Goal: Task Accomplishment & Management: Manage account settings

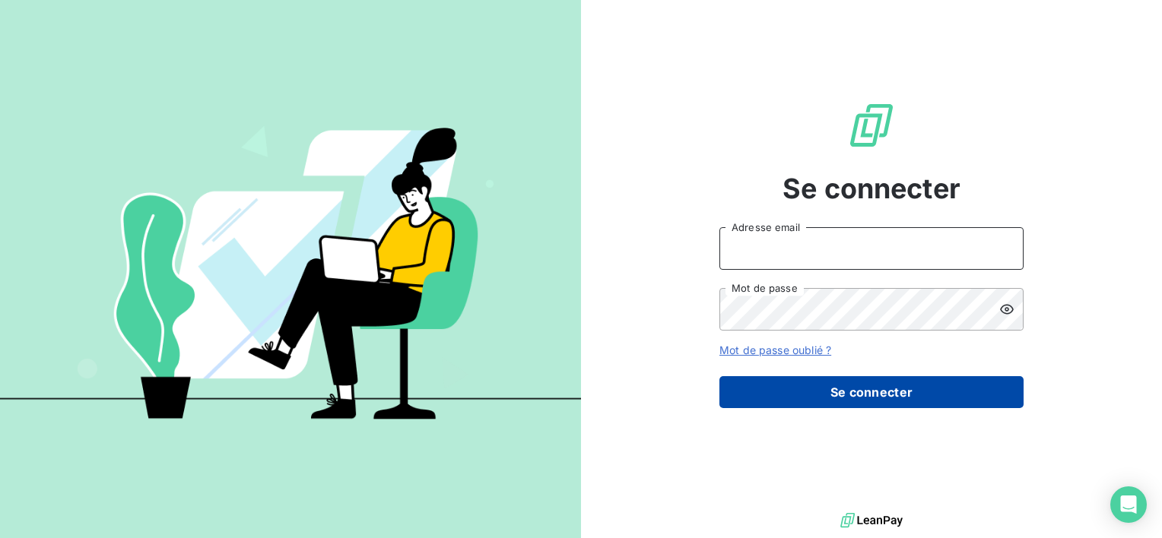
type input "[EMAIL_ADDRESS][DOMAIN_NAME]"
click at [812, 381] on button "Se connecter" at bounding box center [871, 392] width 304 height 32
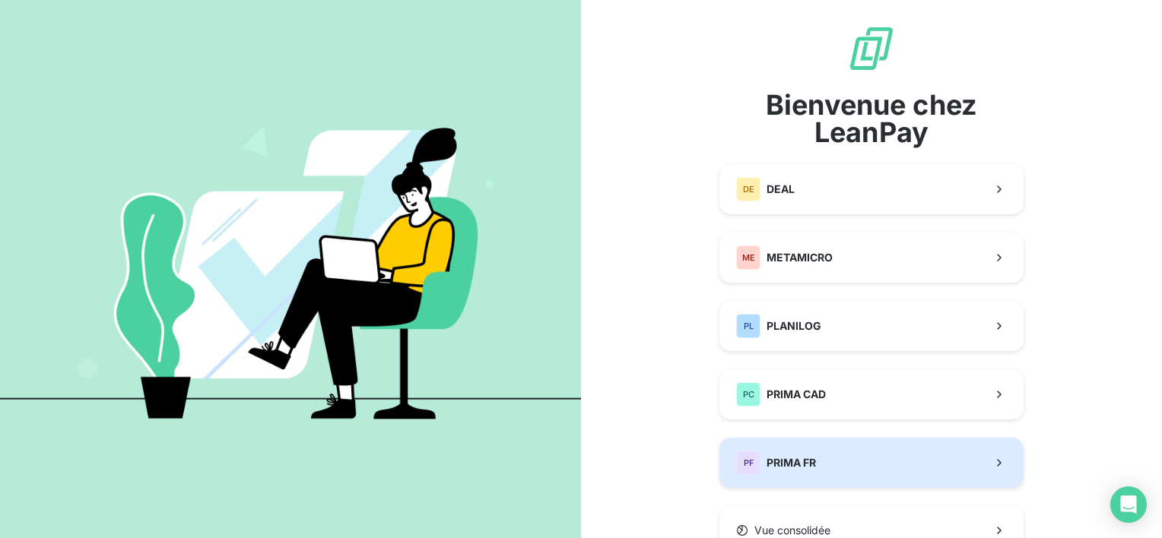
click at [811, 467] on span "PRIMA FR" at bounding box center [790, 462] width 49 height 15
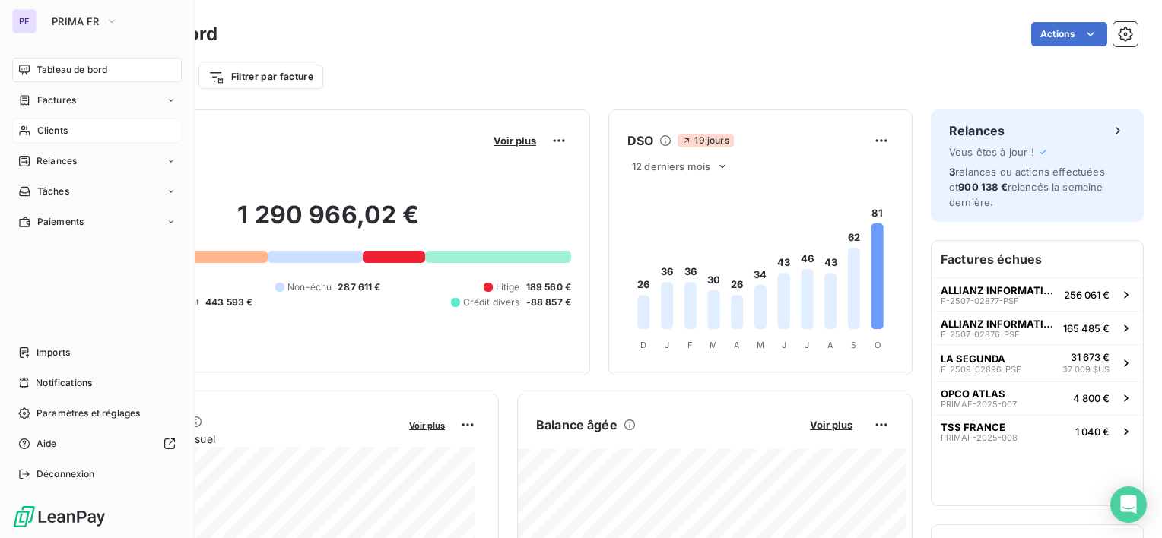
click at [77, 129] on div "Clients" at bounding box center [97, 131] width 170 height 24
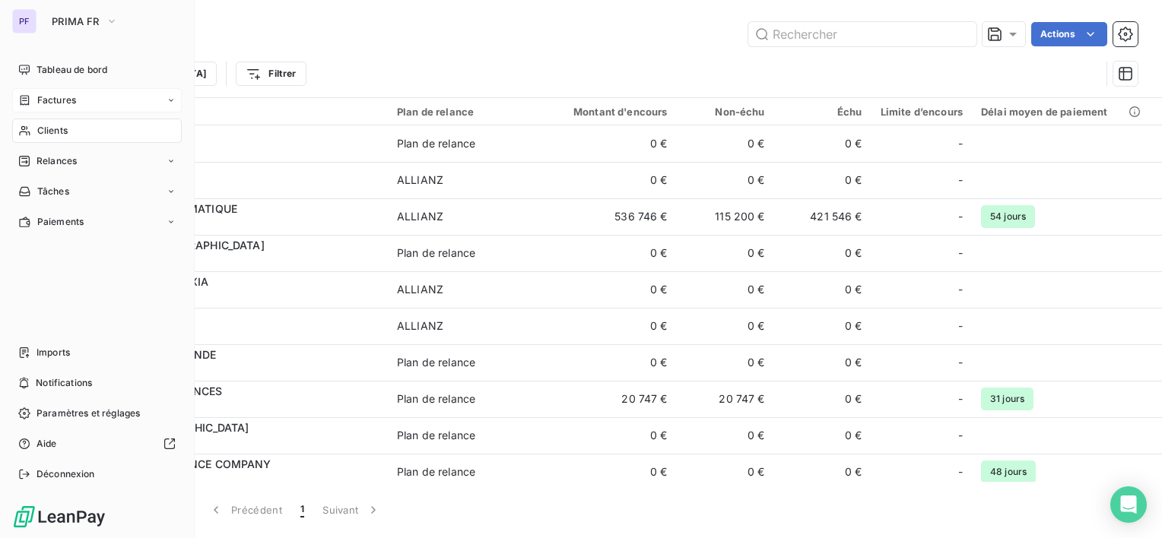
click at [75, 94] on span "Factures" at bounding box center [56, 101] width 39 height 14
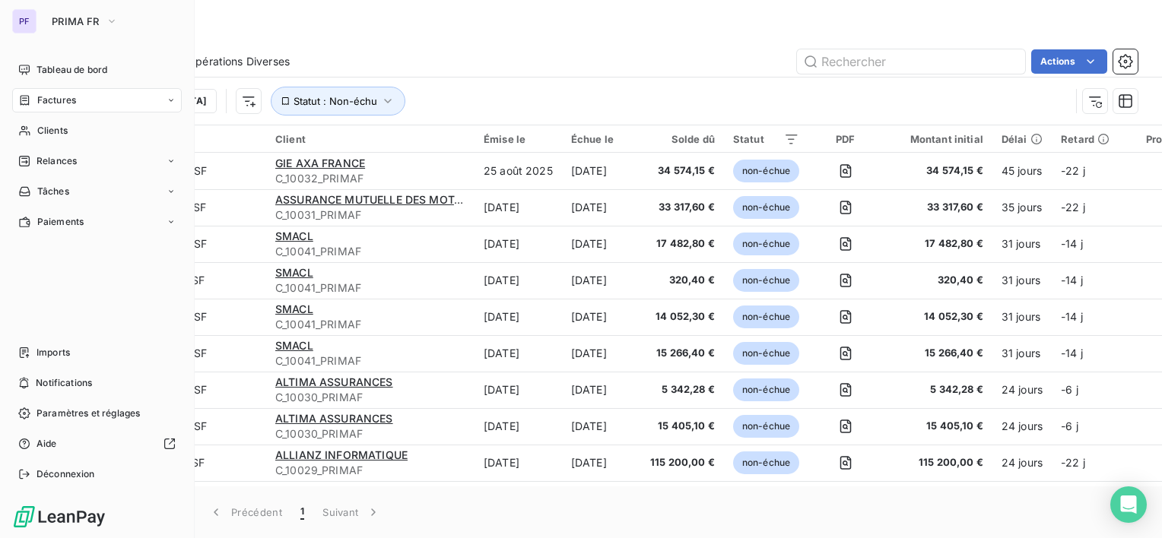
click at [79, 45] on div "PF PRIMA FR Tableau de bord Factures Clients Relances Tâches Paiements Imports …" at bounding box center [97, 269] width 195 height 538
click at [84, 21] on span "PRIMA FR" at bounding box center [76, 21] width 48 height 12
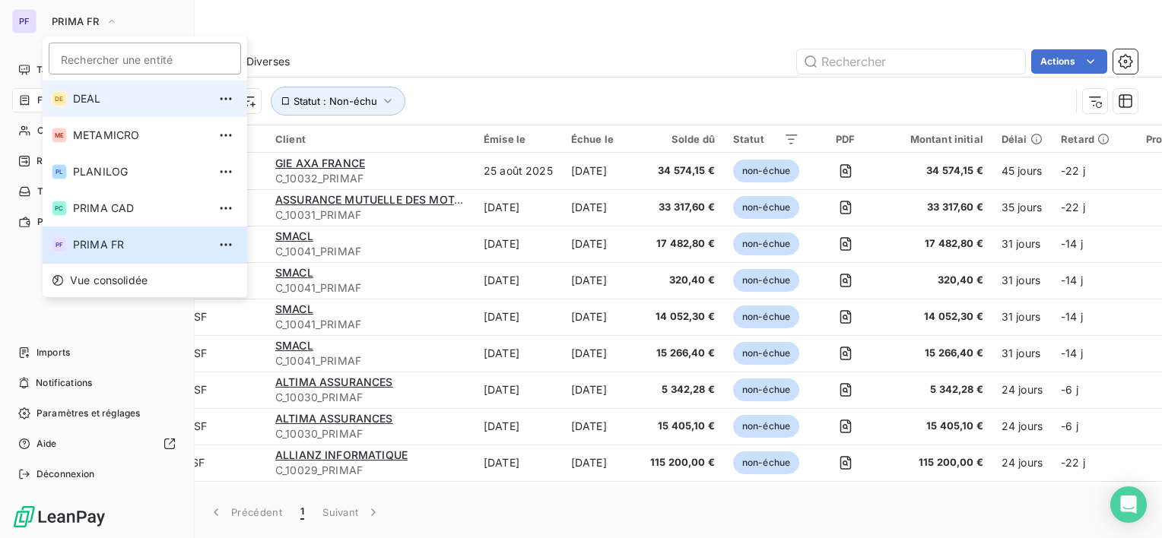
click at [100, 94] on span "DEAL" at bounding box center [140, 98] width 135 height 15
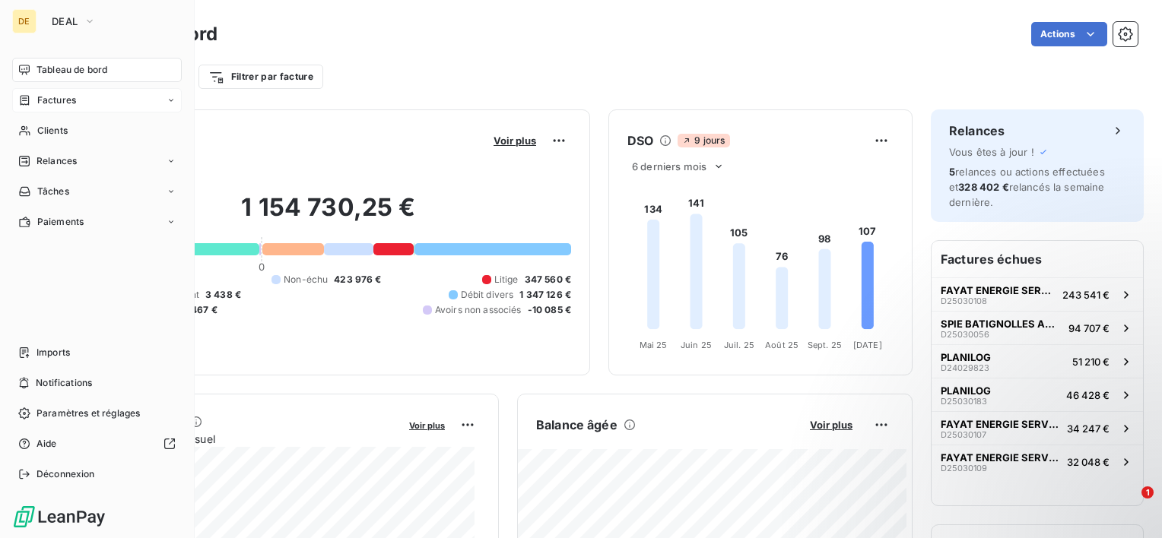
click at [69, 94] on span "Factures" at bounding box center [56, 101] width 39 height 14
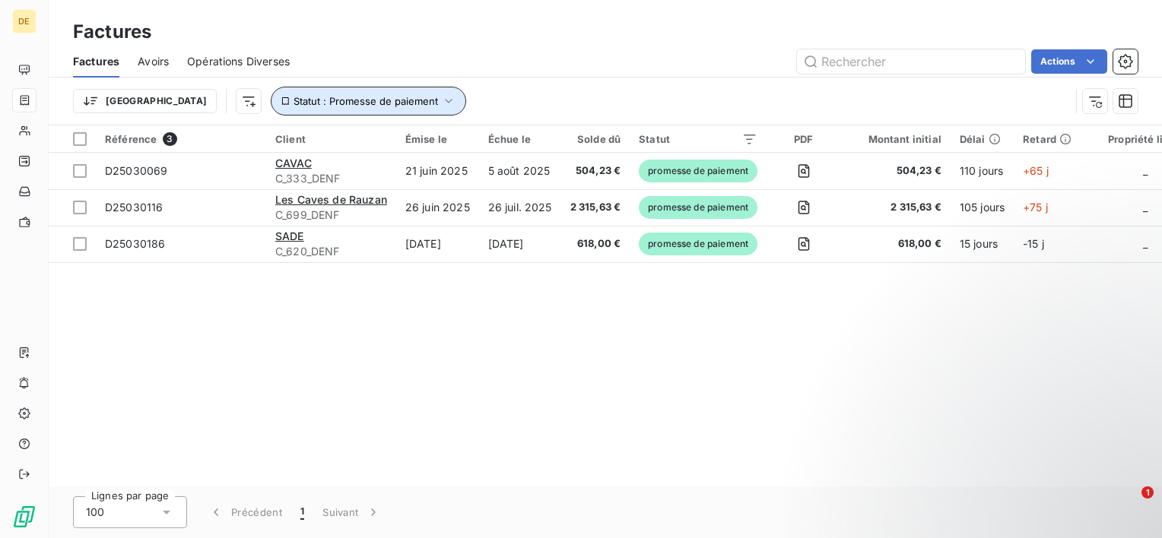
click at [441, 97] on icon "button" at bounding box center [448, 101] width 15 height 15
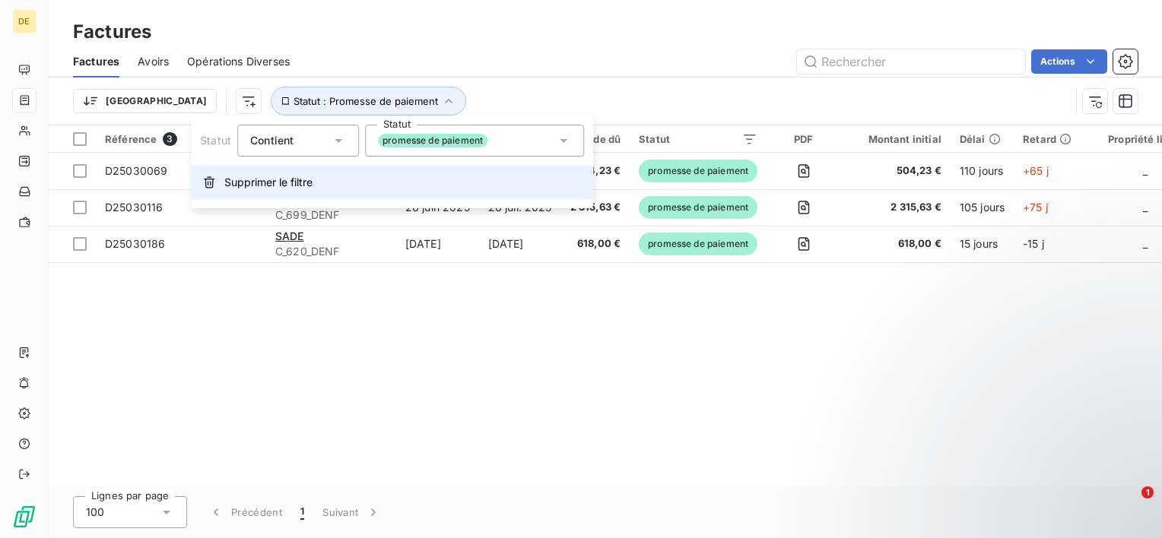
click at [253, 184] on span "Supprimer le filtre" at bounding box center [268, 182] width 88 height 15
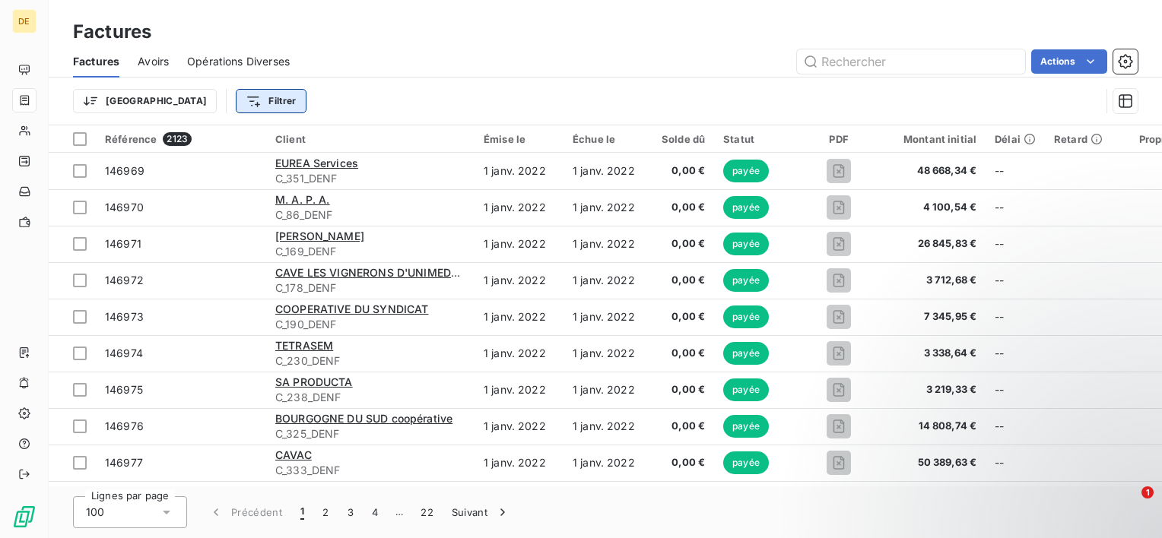
click at [208, 100] on html "DE Factures Factures Avoirs Opérations Diverses Actions Trier Filtrer Référence…" at bounding box center [581, 269] width 1162 height 538
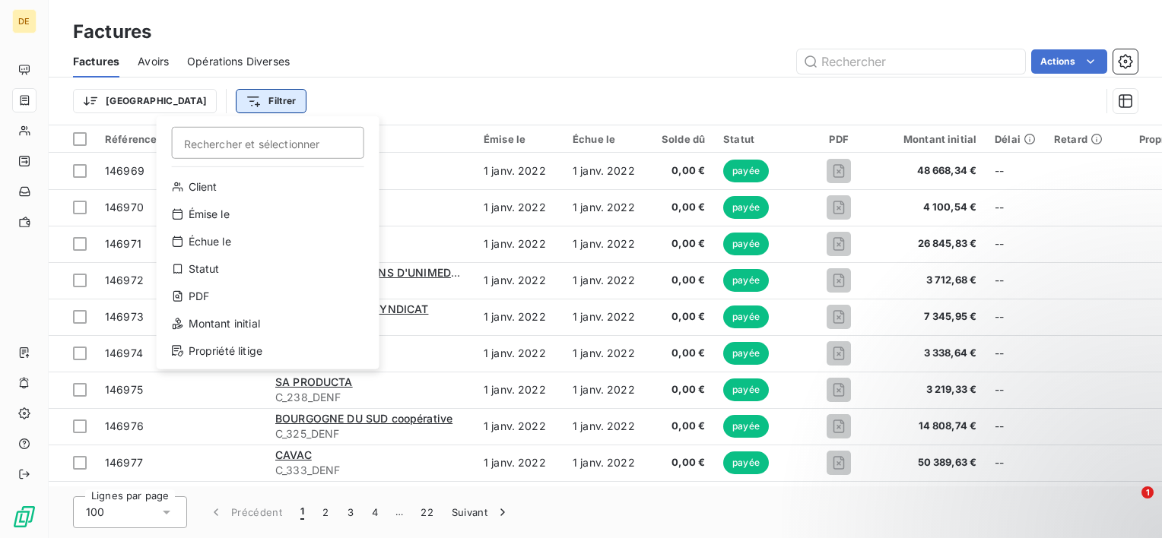
click at [208, 100] on html "DE Factures Factures Avoirs Opérations Diverses Actions Trier Filtrer Recherche…" at bounding box center [581, 269] width 1162 height 538
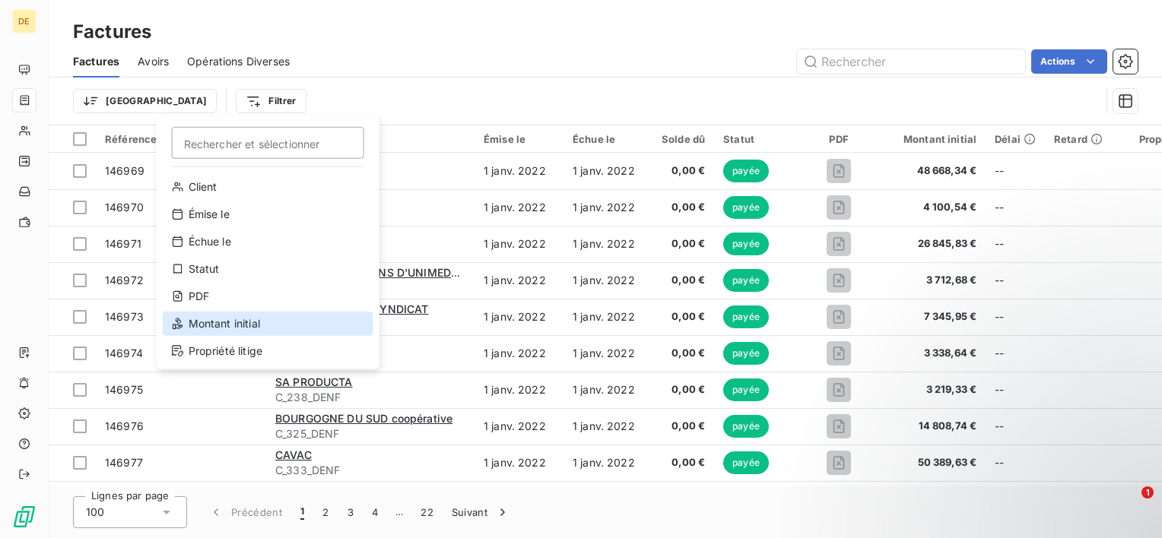
click at [220, 322] on div "Montant initial" at bounding box center [268, 324] width 211 height 24
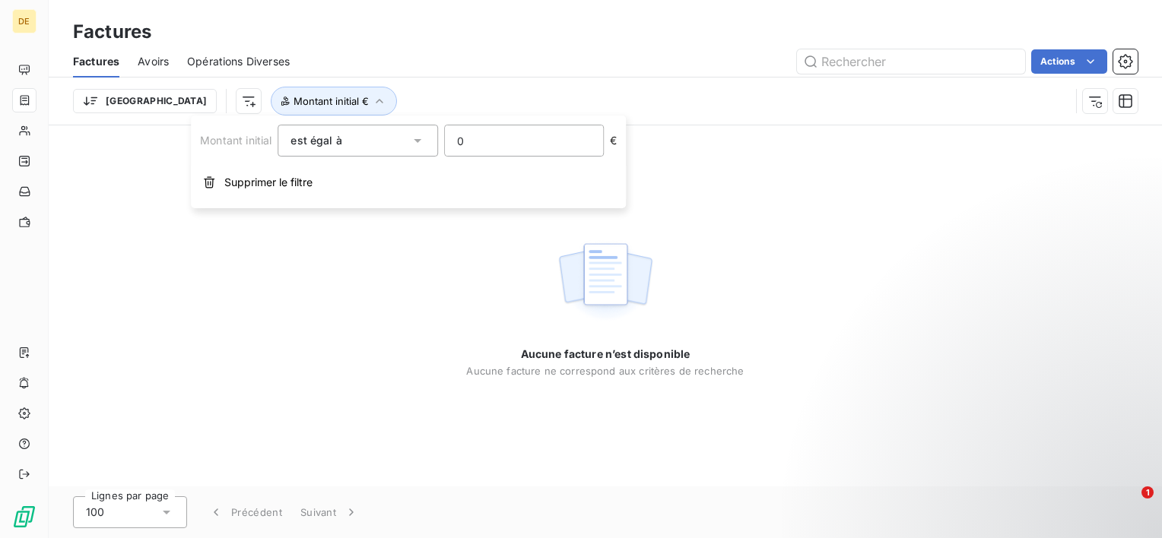
click at [523, 153] on input "0" at bounding box center [524, 140] width 158 height 30
paste input "1268107"
click at [487, 135] on input "1268107" at bounding box center [524, 140] width 158 height 30
type input "12681.07"
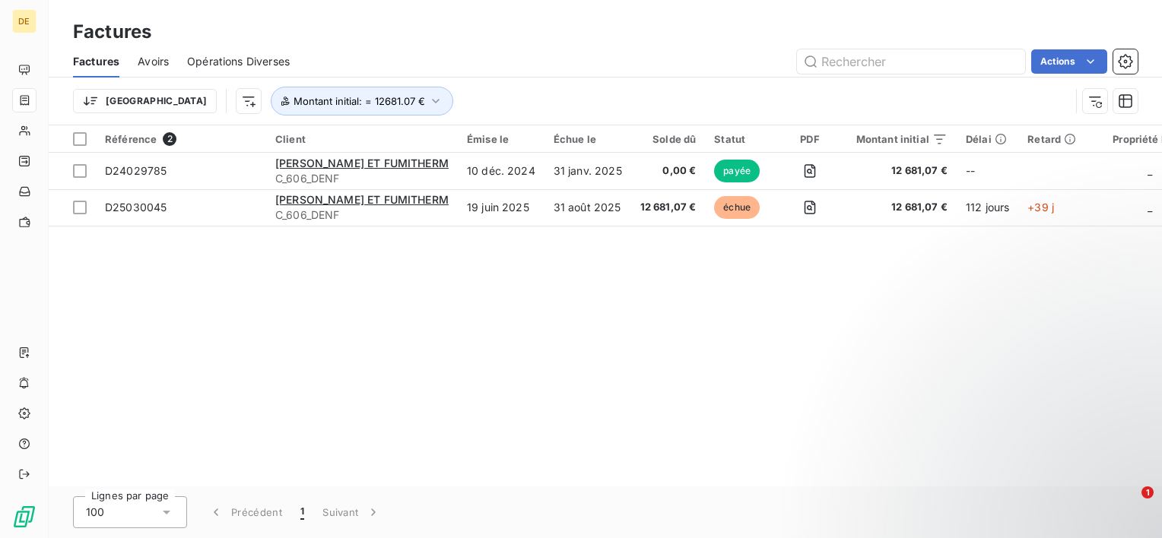
click at [583, 336] on div "Référence 2 Client Émise le Échue le Solde dû Statut PDF Montant initial Délai …" at bounding box center [605, 305] width 1113 height 361
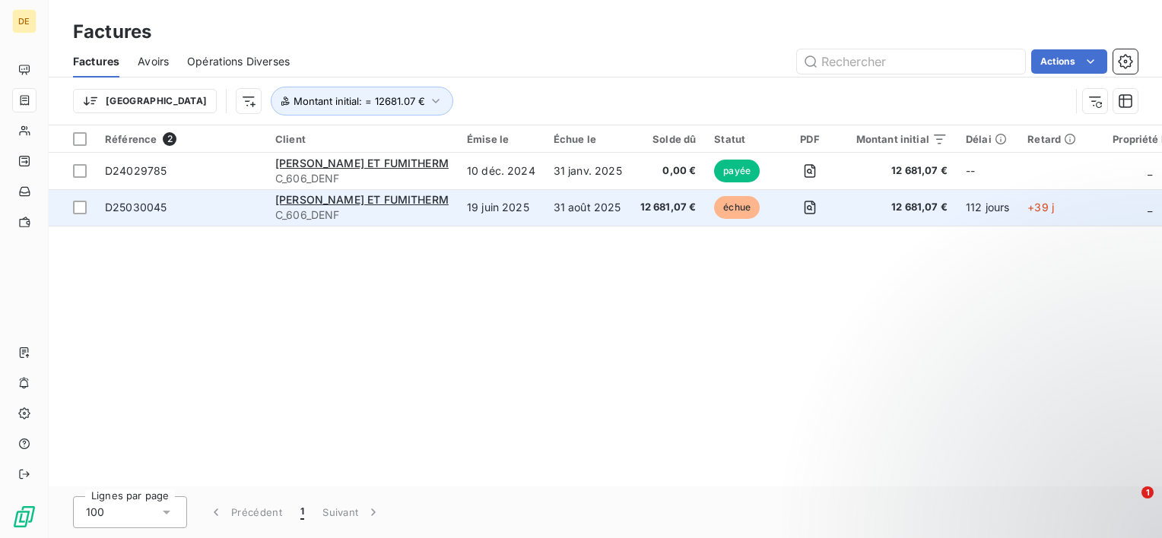
click at [631, 198] on td "12 681,07 €" at bounding box center [668, 207] width 75 height 36
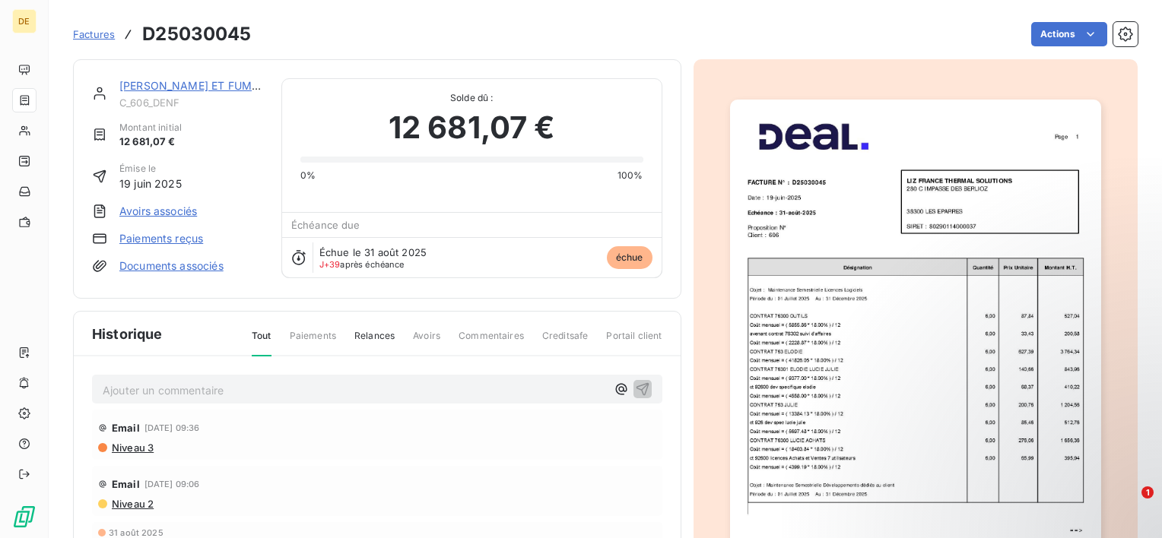
click at [179, 79] on link "[PERSON_NAME] ET FUMITHERM" at bounding box center [205, 85] width 173 height 13
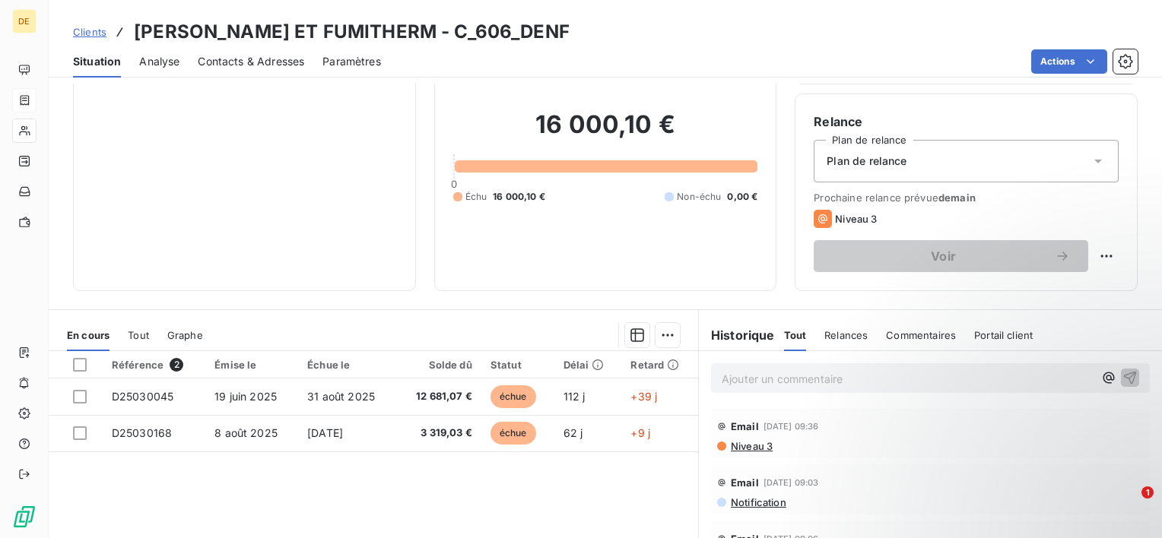
scroll to position [152, 0]
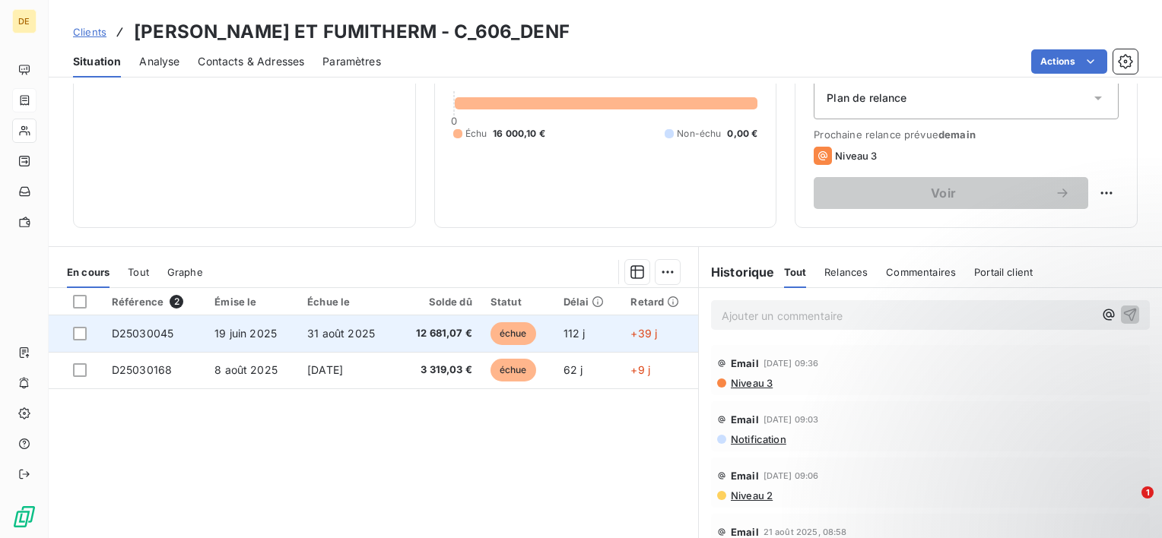
click at [413, 347] on td "12 681,07 €" at bounding box center [438, 334] width 85 height 36
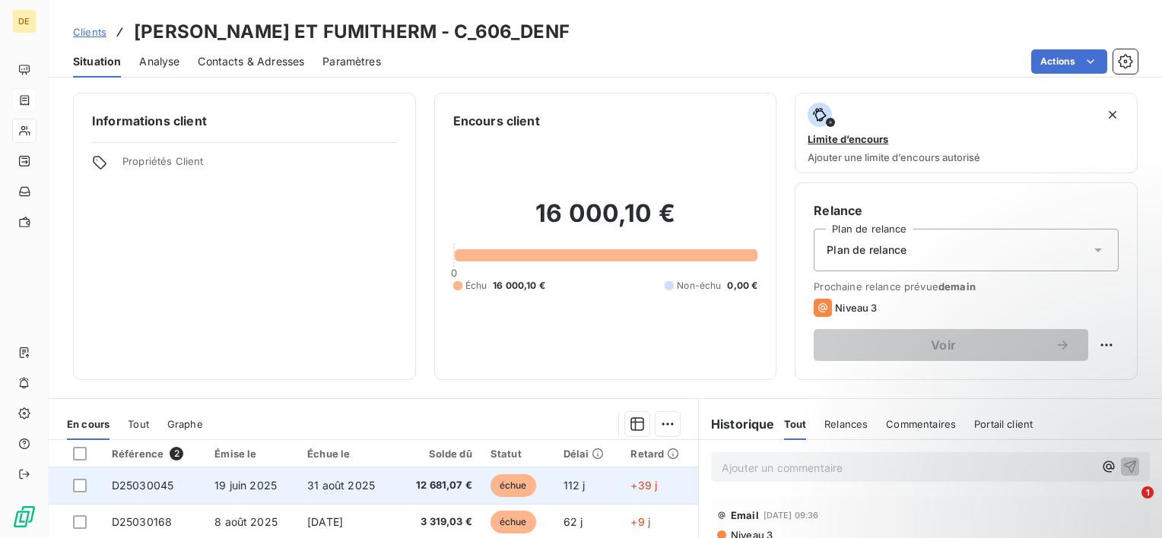
click at [88, 481] on div at bounding box center [83, 486] width 21 height 14
click at [84, 488] on div at bounding box center [80, 486] width 14 height 14
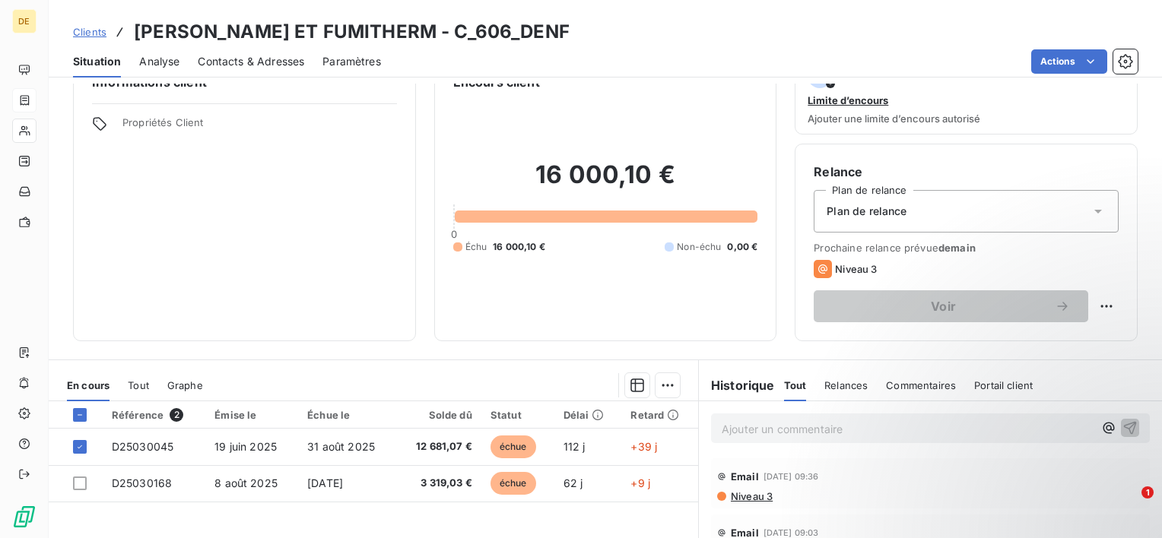
scroll to position [76, 0]
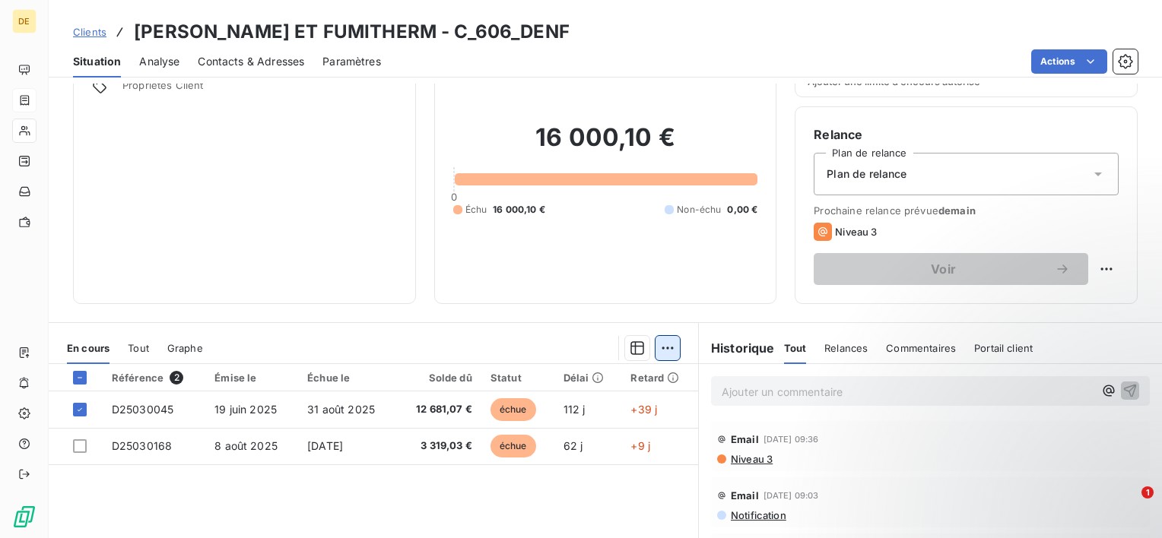
click at [662, 342] on html "DE Clients FERBECK ET FUMITHERM - C_606_DENF Situation Analyse Contacts & Adres…" at bounding box center [581, 269] width 1162 height 538
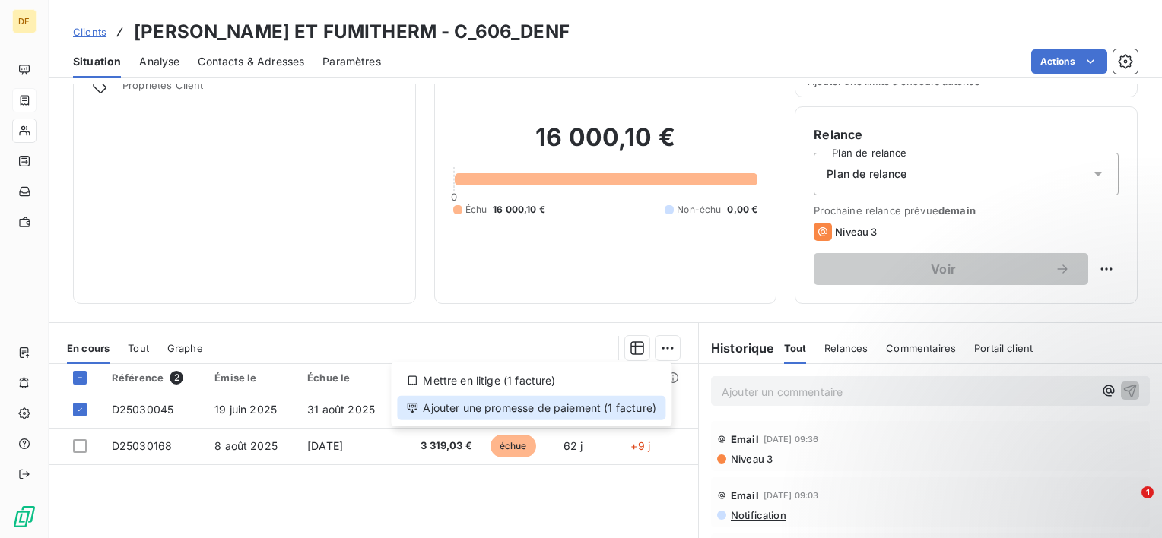
click at [595, 409] on div "Ajouter une promesse de paiement (1 facture)" at bounding box center [531, 408] width 268 height 24
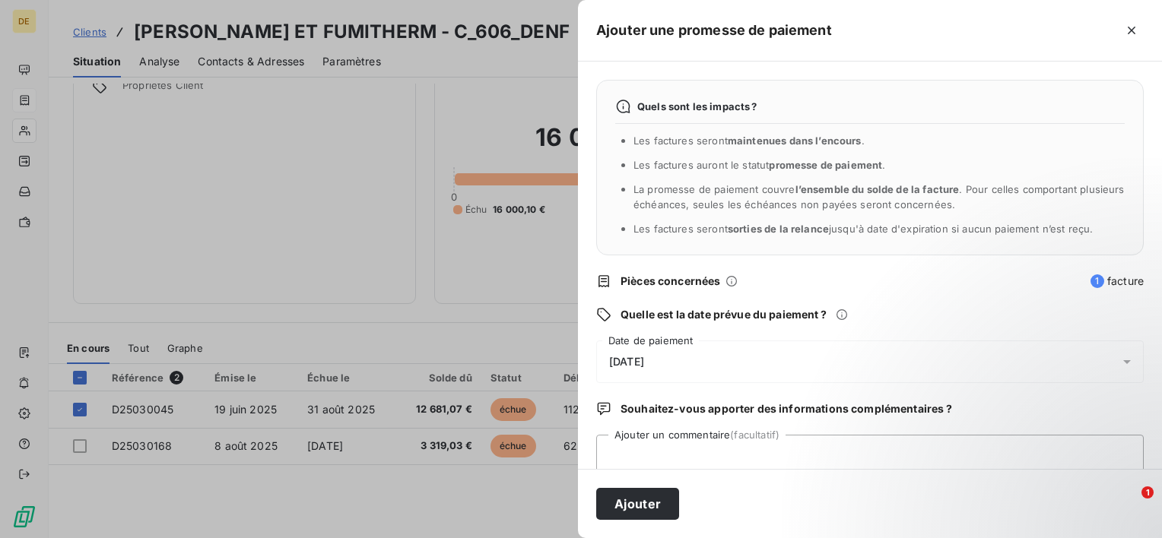
scroll to position [40, 0]
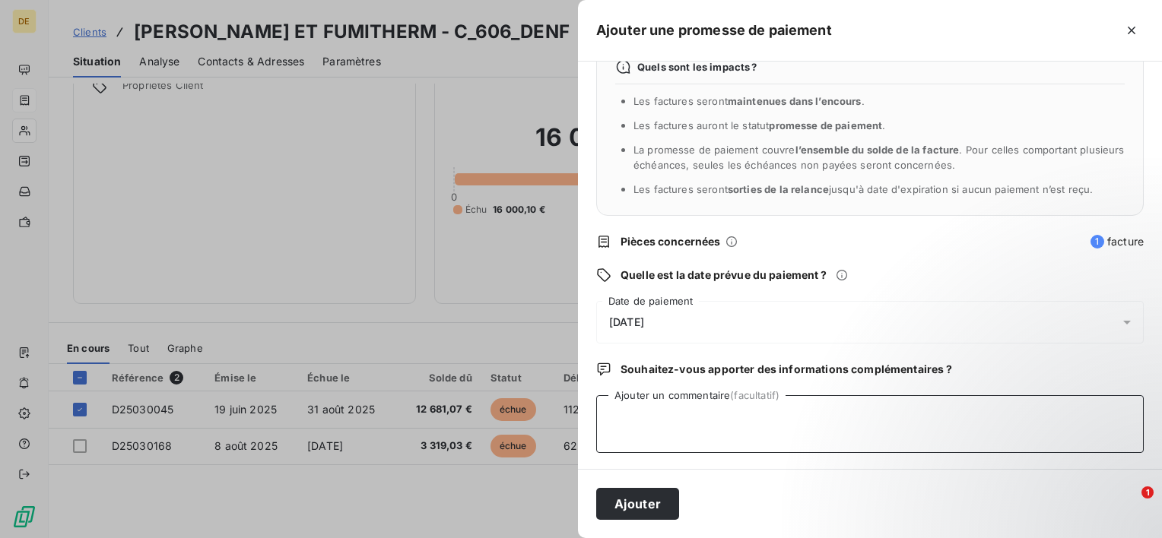
click at [675, 425] on textarea "Ajouter un commentaire (facultatif)" at bounding box center [869, 424] width 547 height 58
type textarea "payée"
click at [676, 317] on div "[DATE]" at bounding box center [869, 322] width 547 height 43
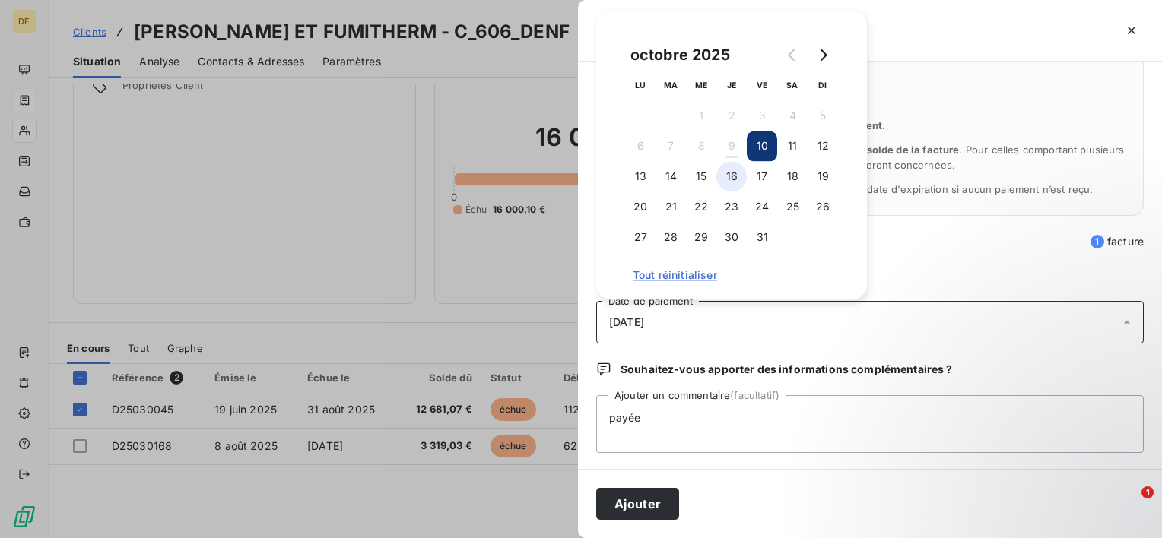
click at [744, 177] on button "16" at bounding box center [731, 176] width 30 height 30
click at [626, 505] on button "Ajouter" at bounding box center [637, 504] width 83 height 32
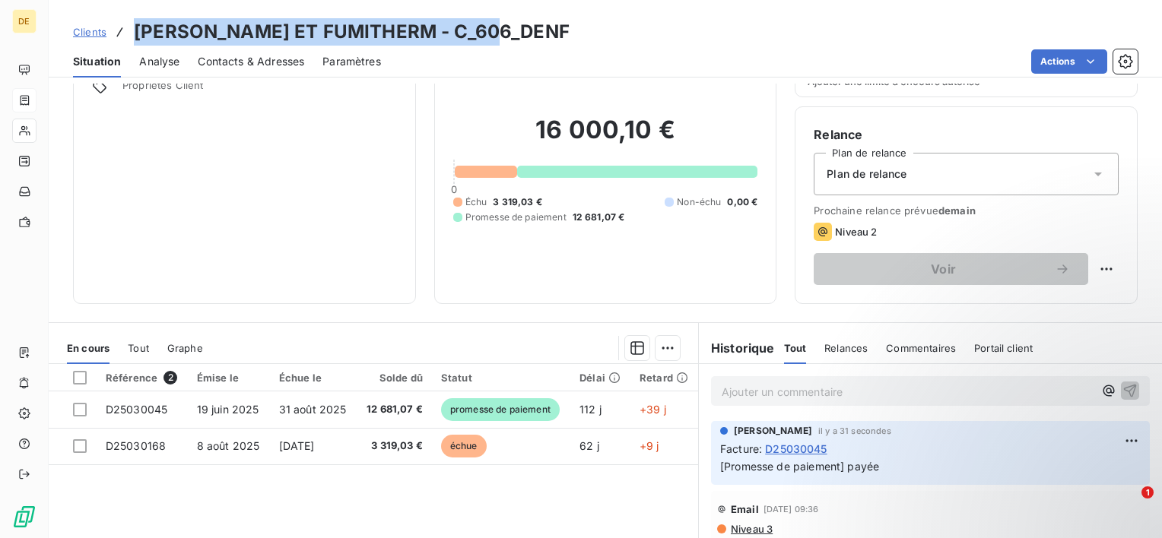
drag, startPoint x: 151, startPoint y: 29, endPoint x: 490, endPoint y: 24, distance: 339.2
click at [490, 24] on h3 "[PERSON_NAME] ET FUMITHERM - C_606_DENF" at bounding box center [352, 31] width 436 height 27
copy h3 "[PERSON_NAME] ET FUMITHERM - C_606_DENF"
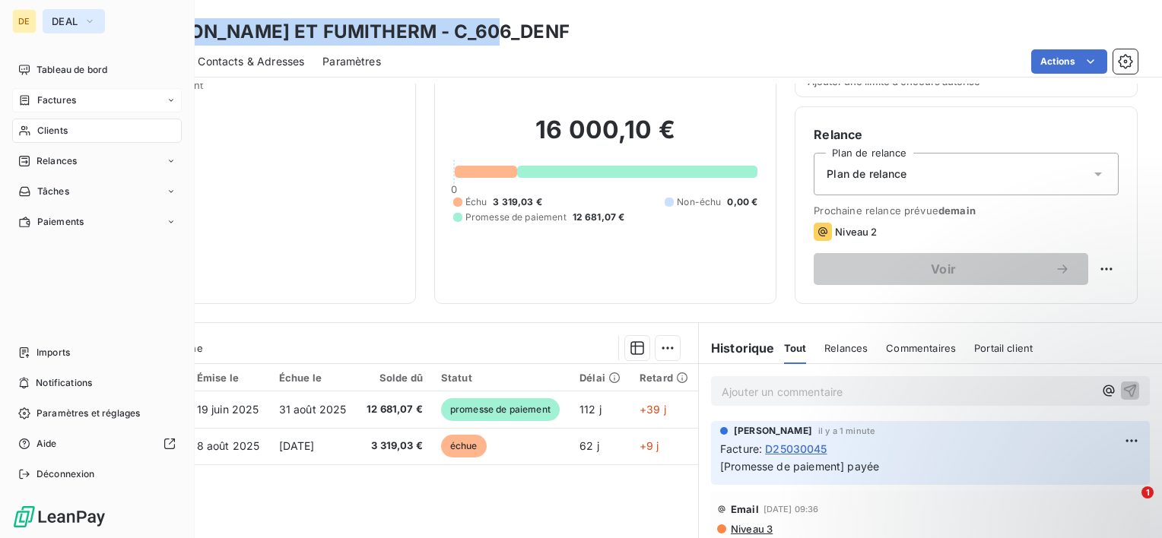
click at [52, 27] on button "DEAL" at bounding box center [74, 21] width 62 height 24
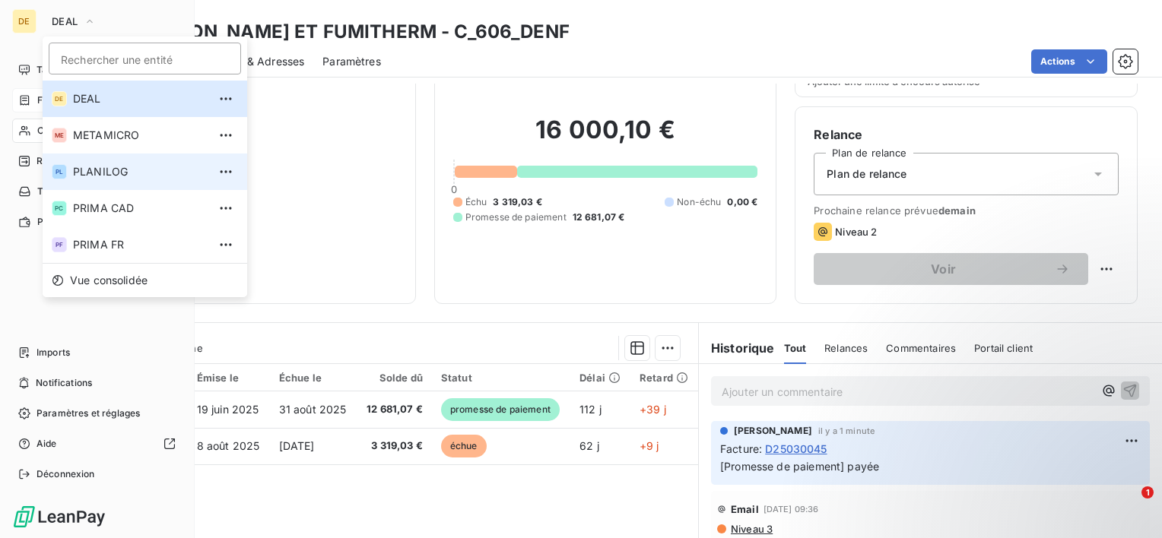
click at [129, 180] on li "PL PLANILOG" at bounding box center [145, 172] width 205 height 36
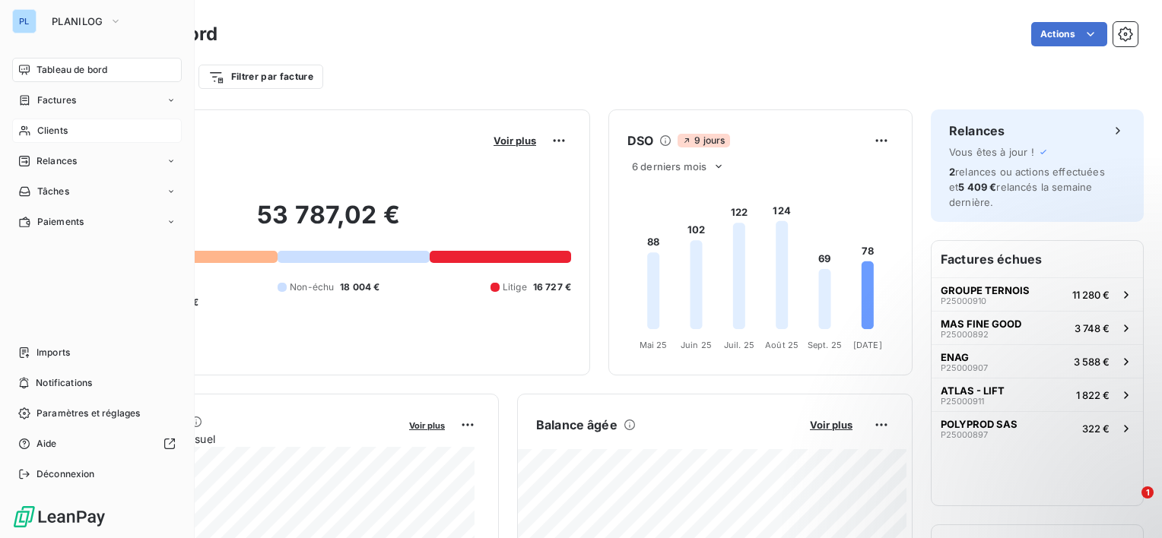
click at [39, 127] on span "Clients" at bounding box center [52, 131] width 30 height 14
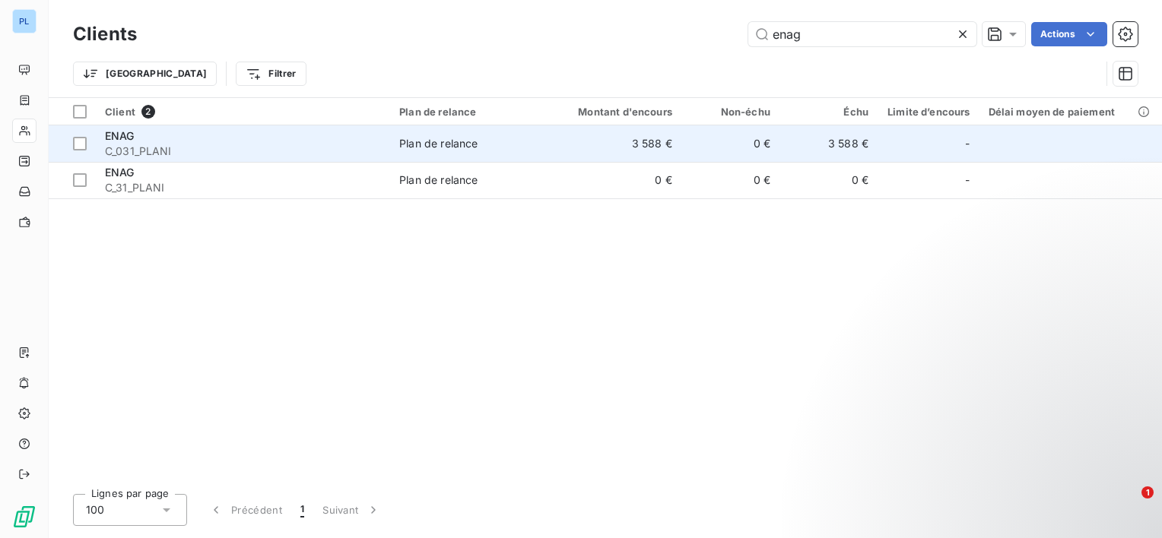
type input "enag"
click at [396, 143] on td "Plan de relance" at bounding box center [470, 143] width 160 height 36
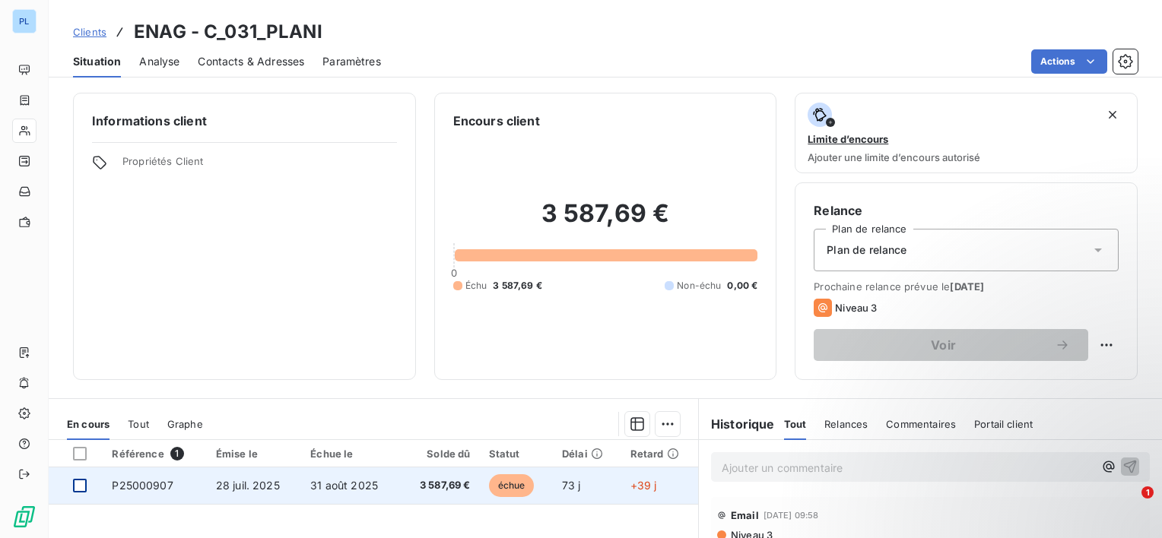
click at [78, 481] on div at bounding box center [80, 486] width 14 height 14
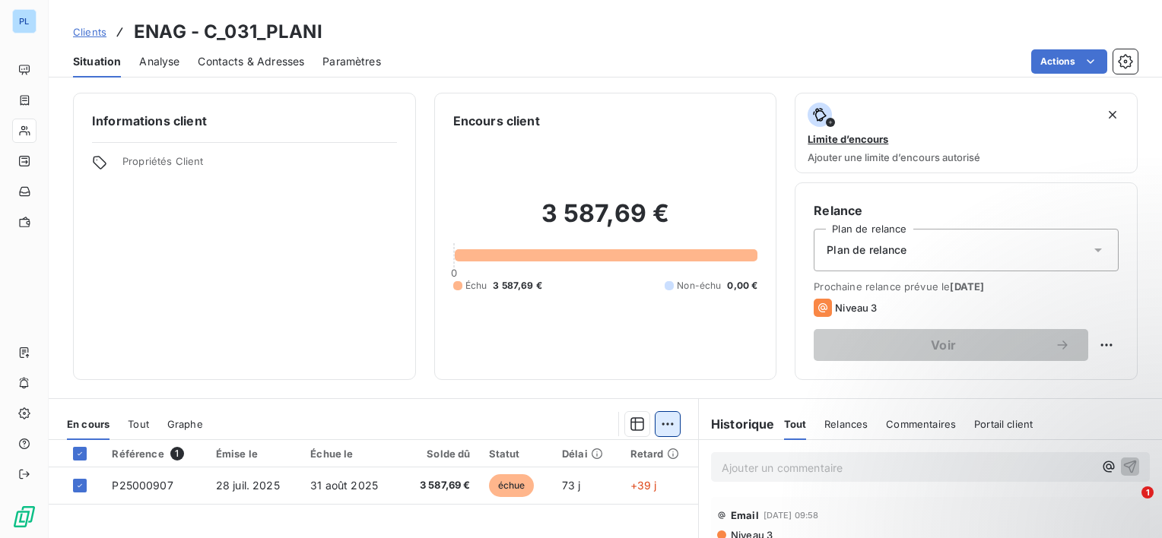
click at [660, 429] on html "PL Clients ENAG - C_031_PLANI Situation Analyse Contacts & Adresses Paramètres …" at bounding box center [581, 269] width 1162 height 538
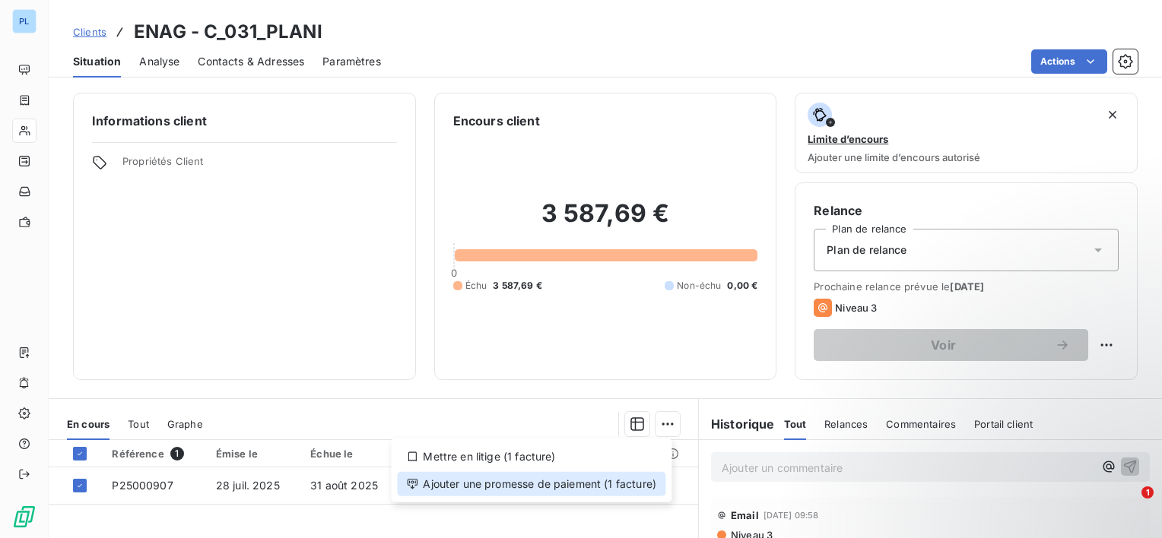
click at [564, 476] on div "Ajouter une promesse de paiement (1 facture)" at bounding box center [531, 484] width 268 height 24
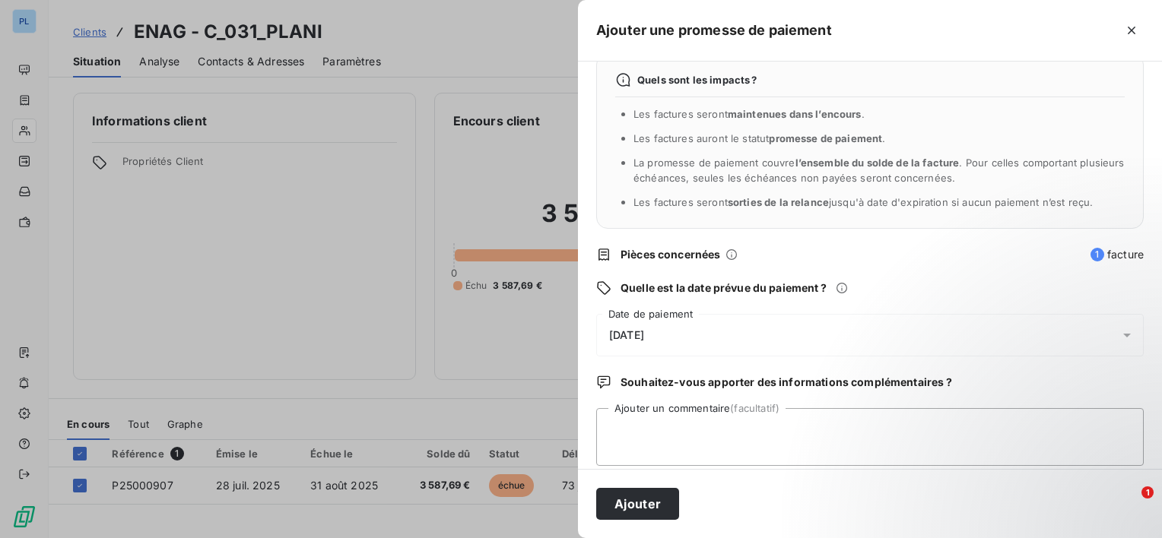
scroll to position [40, 0]
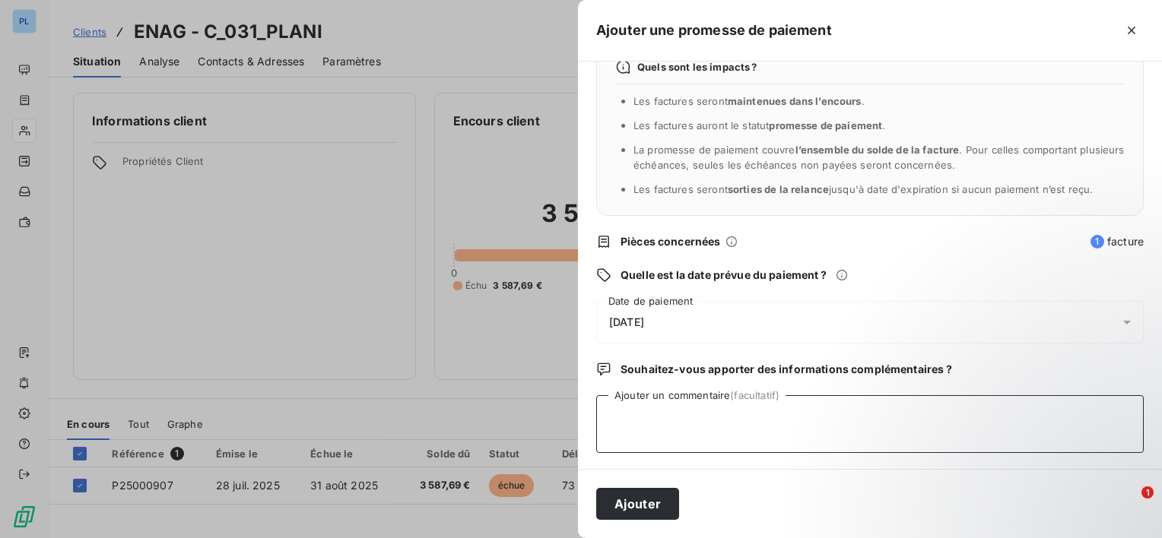
click at [697, 417] on textarea "Ajouter un commentaire (facultatif)" at bounding box center [869, 424] width 547 height 58
type textarea "payée"
click at [690, 305] on div "[DATE]" at bounding box center [869, 322] width 547 height 43
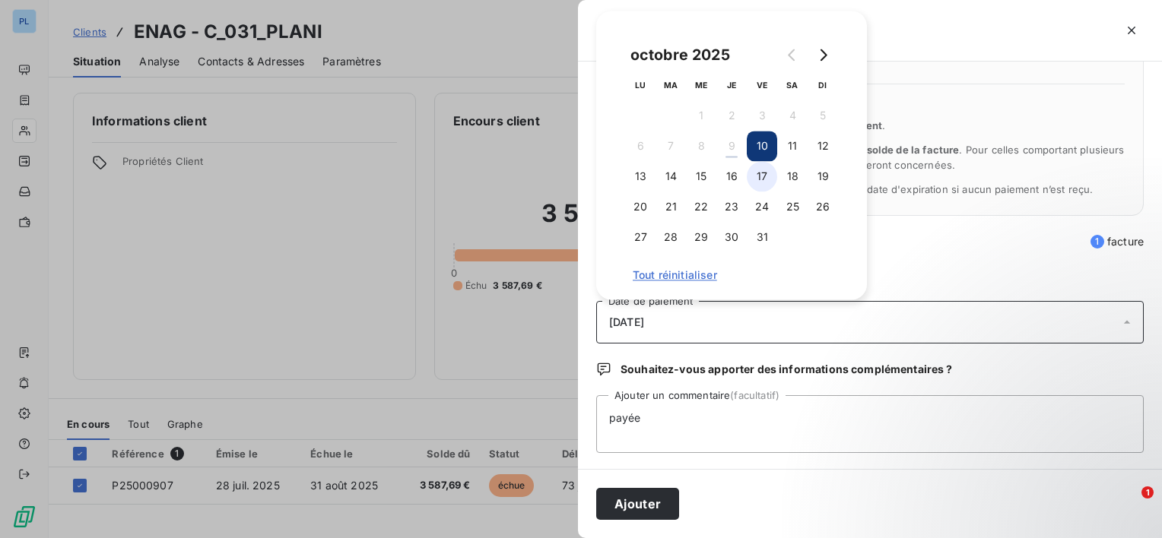
click at [757, 181] on button "17" at bounding box center [762, 176] width 30 height 30
click at [608, 511] on button "Ajouter" at bounding box center [637, 504] width 83 height 32
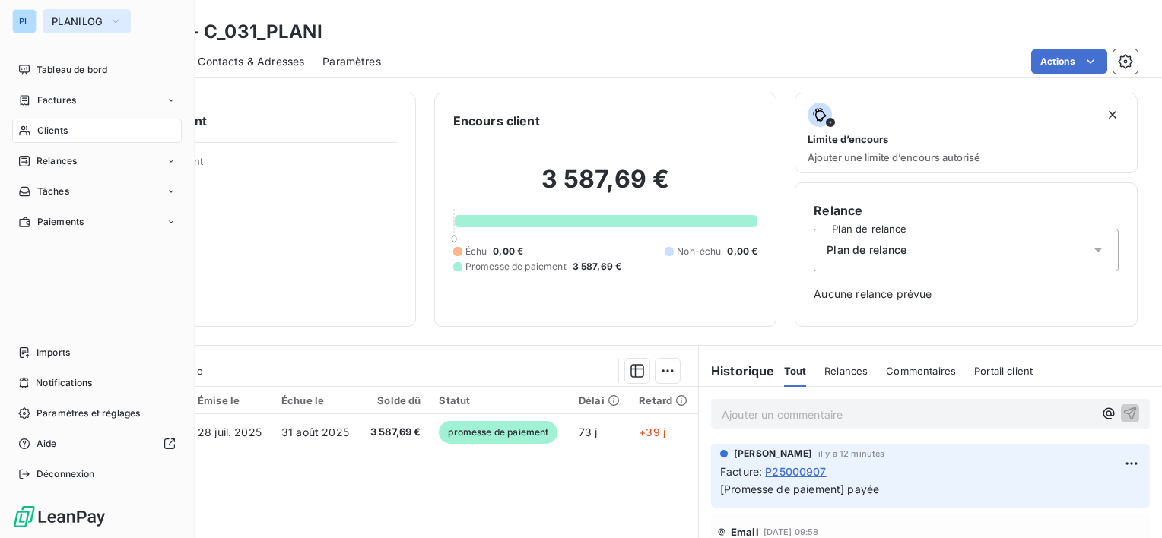
click at [88, 24] on span "PLANILOG" at bounding box center [78, 21] width 52 height 12
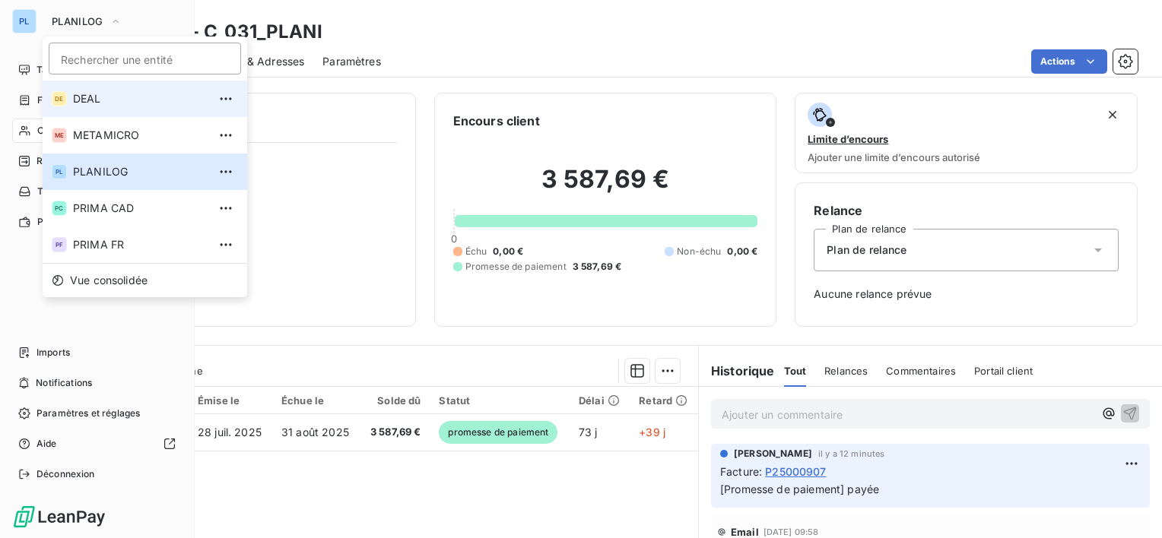
click at [119, 97] on span "DEAL" at bounding box center [140, 98] width 135 height 15
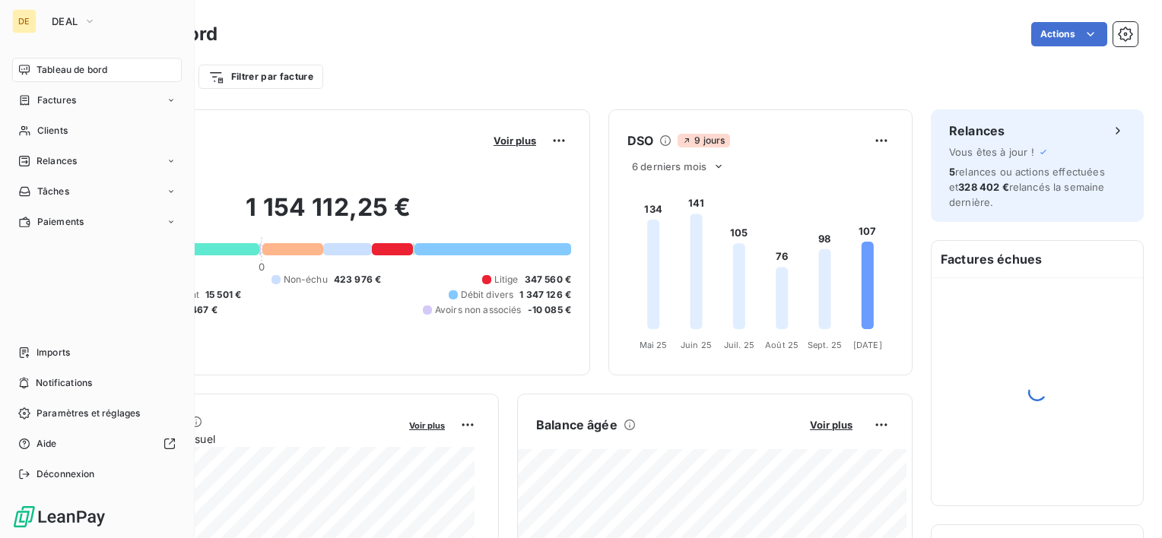
click at [64, 135] on span "Clients" at bounding box center [52, 131] width 30 height 14
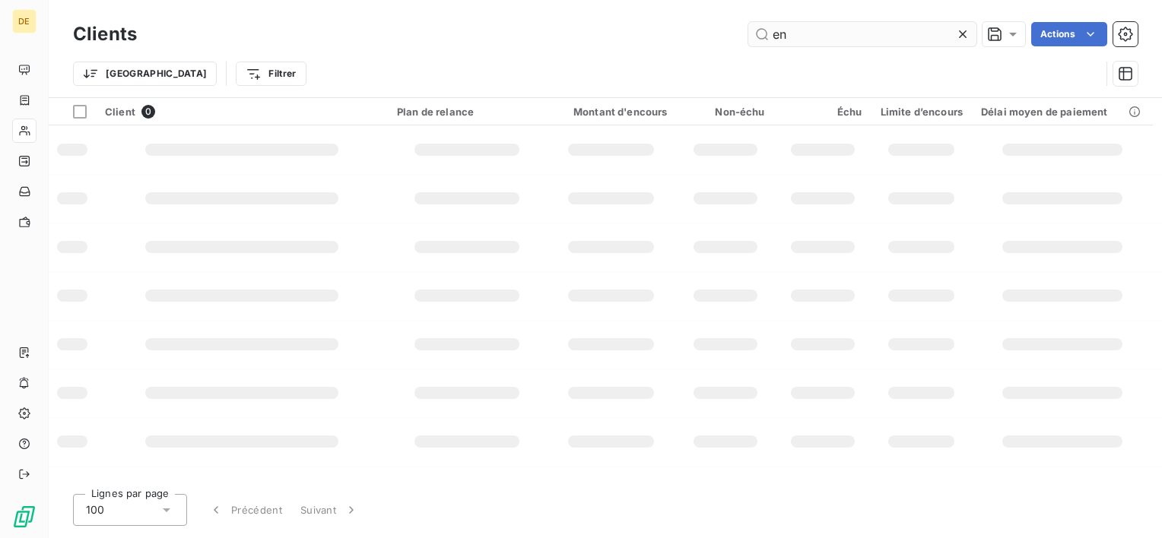
type input "e"
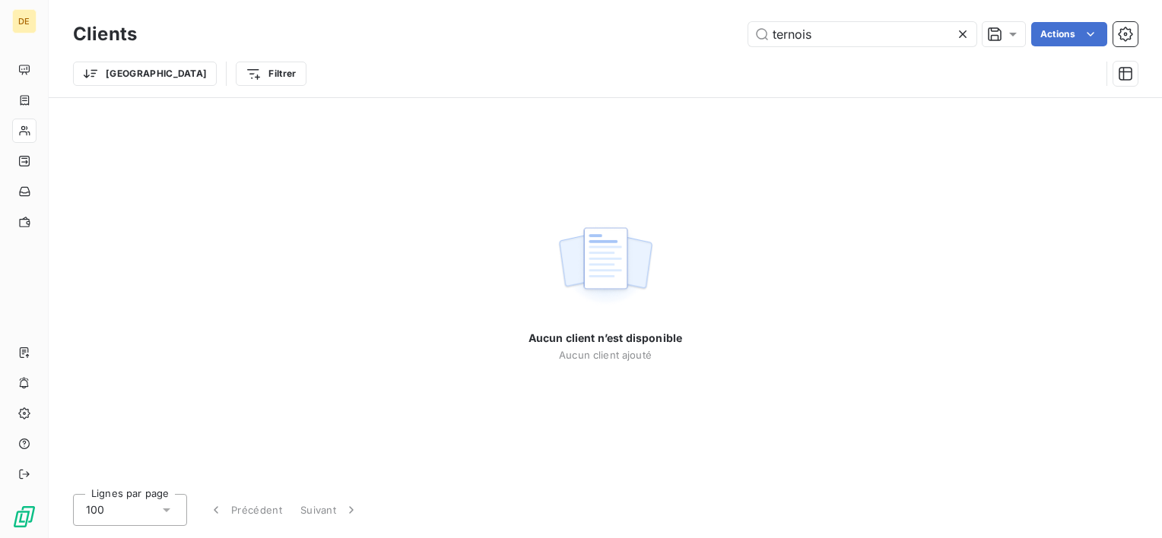
drag, startPoint x: 830, startPoint y: 30, endPoint x: 557, endPoint y: 21, distance: 273.9
click at [557, 21] on div "Clients ternois Actions" at bounding box center [605, 34] width 1065 height 32
type input "ternois"
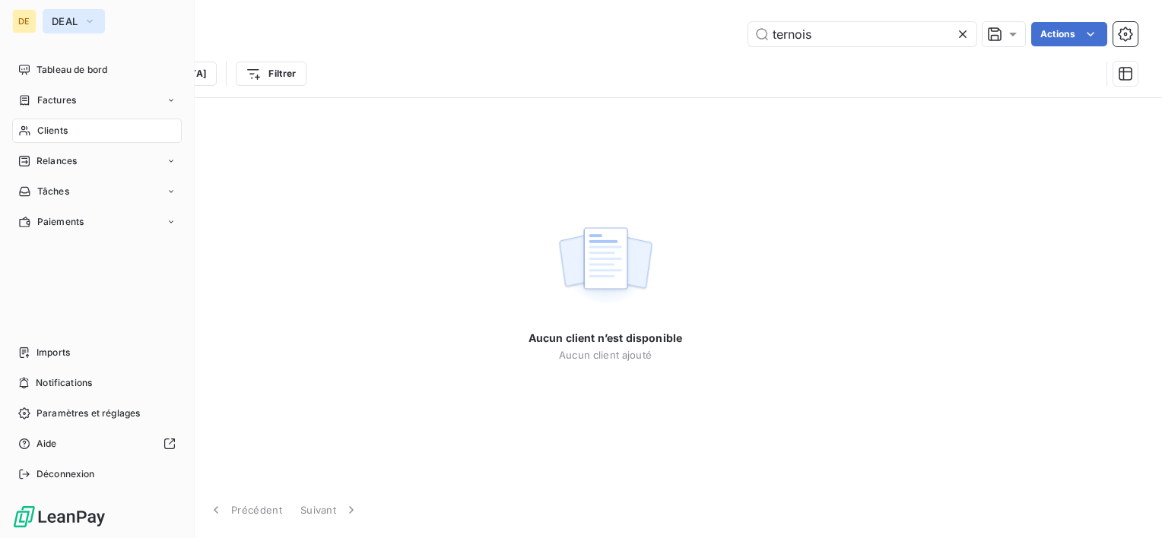
click at [79, 22] on button "DEAL" at bounding box center [74, 21] width 62 height 24
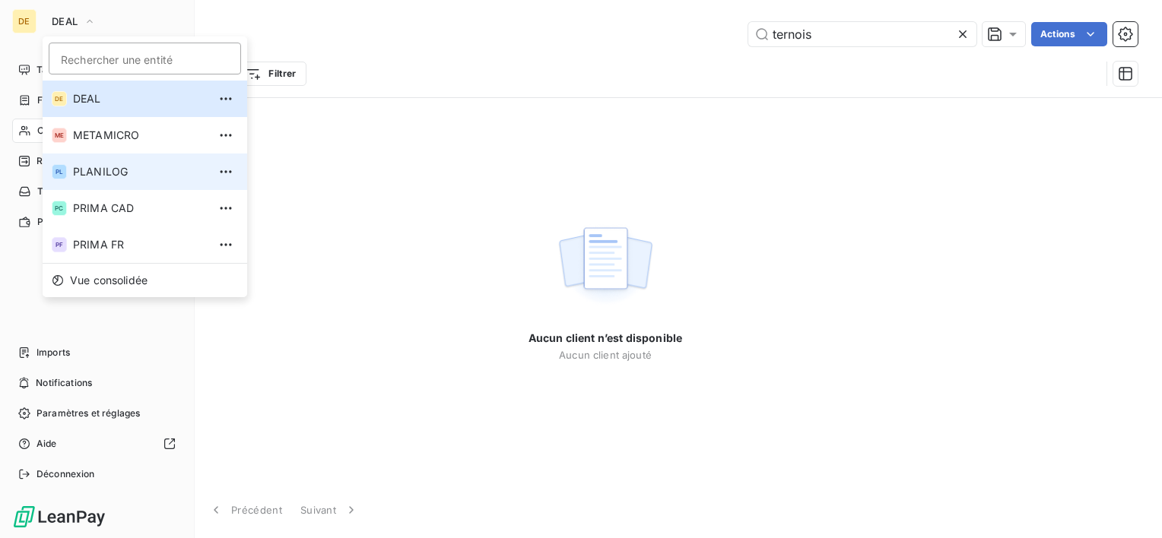
click at [112, 177] on span "PLANILOG" at bounding box center [140, 171] width 135 height 15
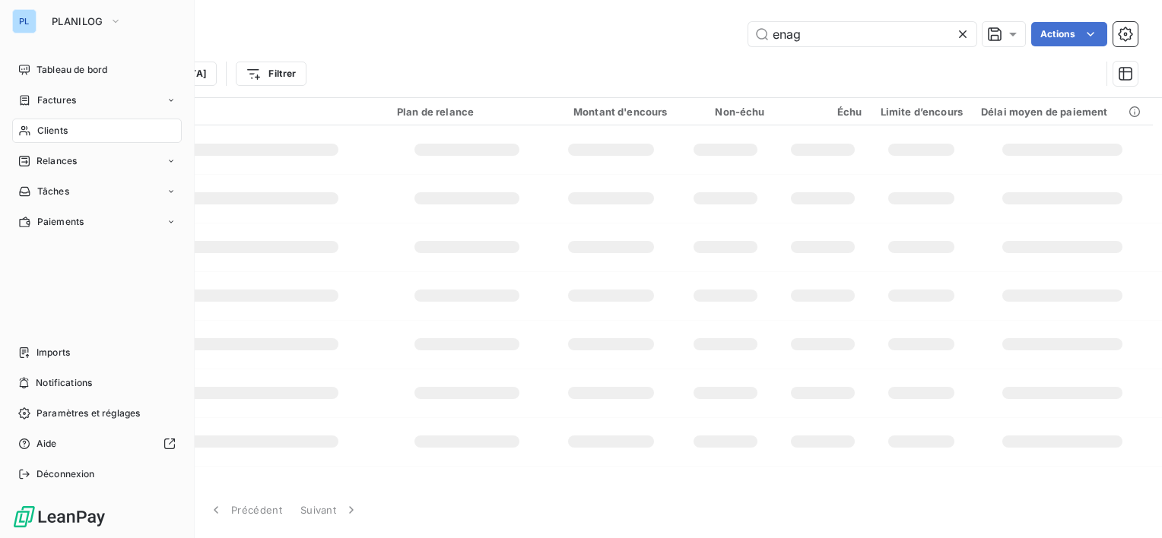
type input "ternois"
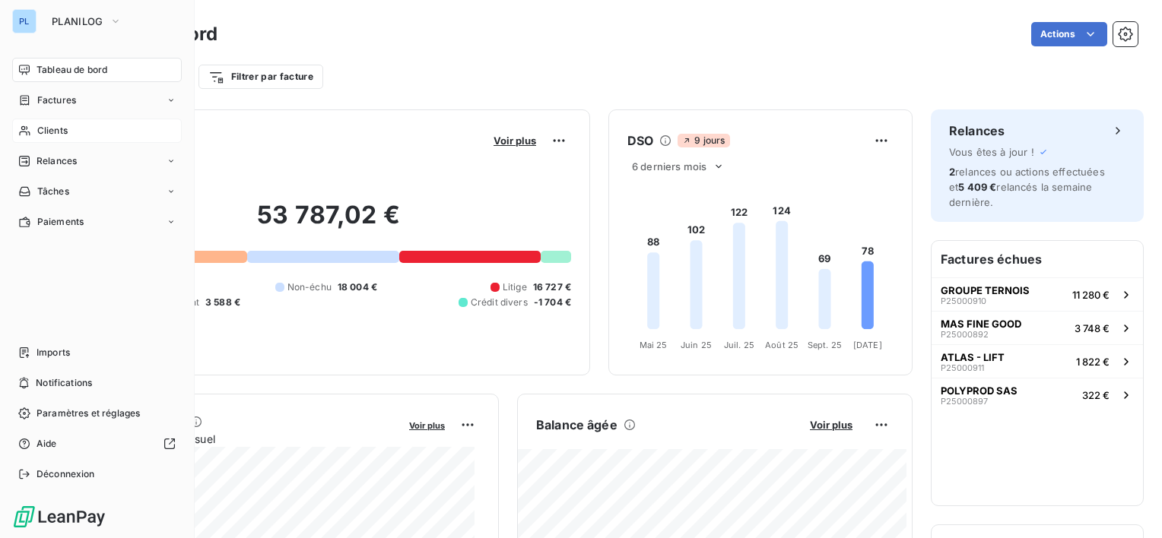
click at [64, 134] on span "Clients" at bounding box center [52, 131] width 30 height 14
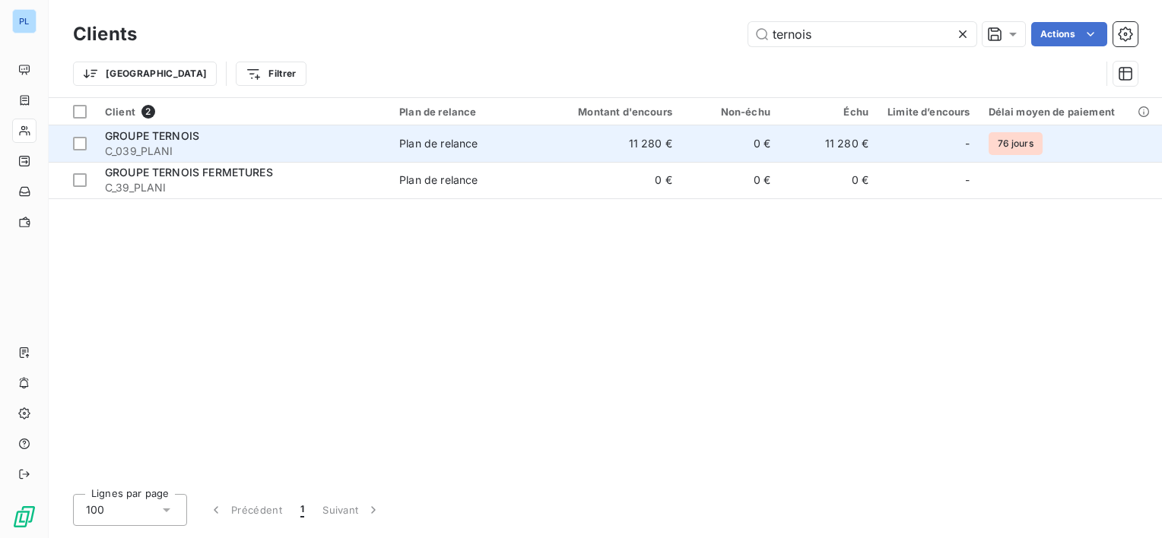
click at [532, 143] on span "Plan de relance" at bounding box center [469, 143] width 141 height 15
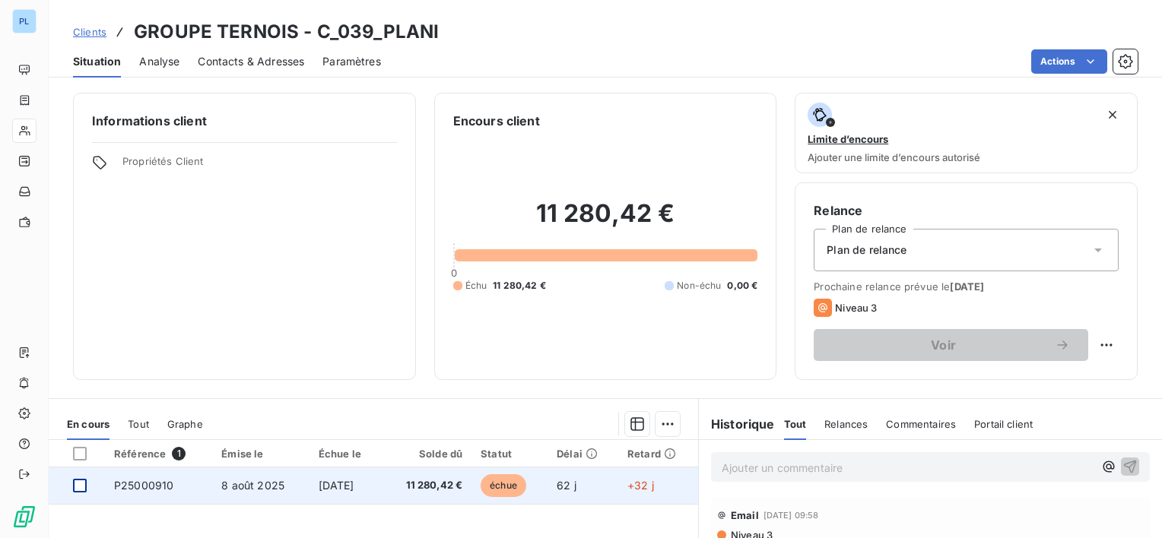
click at [81, 484] on div at bounding box center [80, 486] width 14 height 14
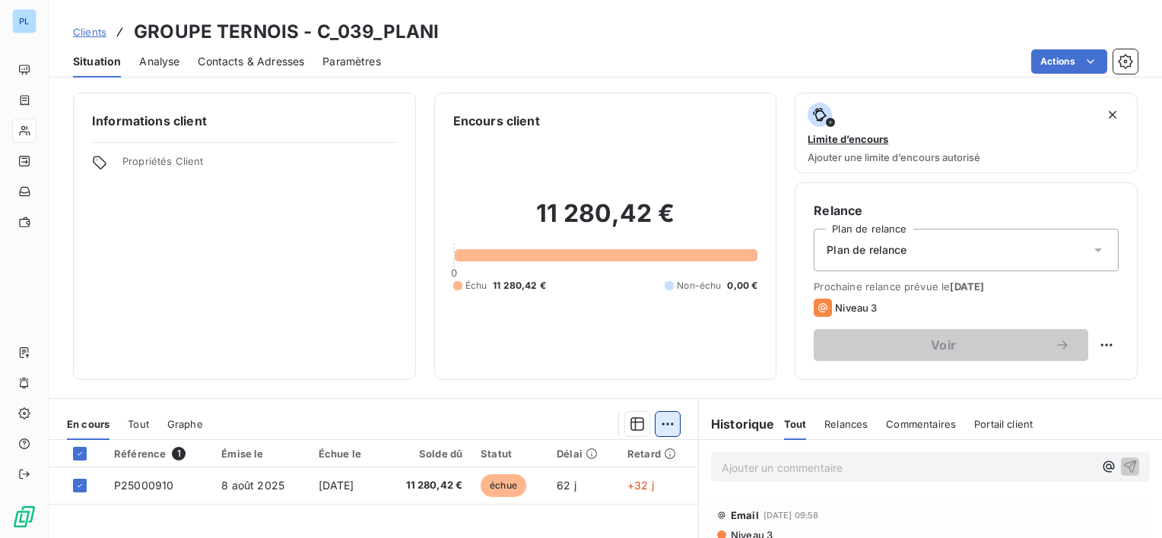
click at [669, 425] on html "PL Clients GROUPE TERNOIS - C_039_PLANI Situation Analyse Contacts & Adresses P…" at bounding box center [581, 269] width 1162 height 538
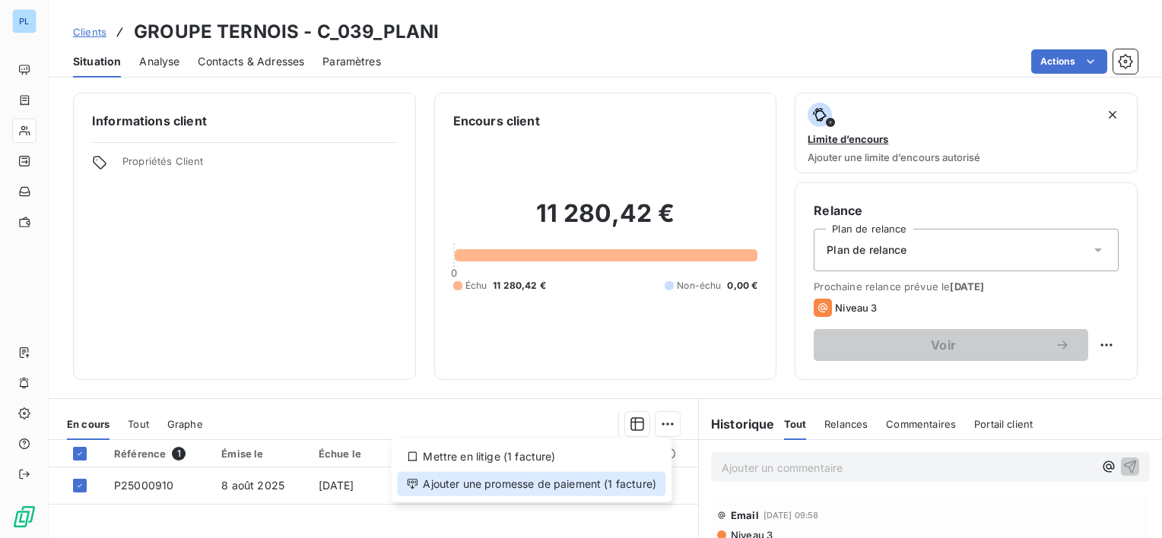
click at [639, 482] on div "Ajouter une promesse de paiement (1 facture)" at bounding box center [531, 484] width 268 height 24
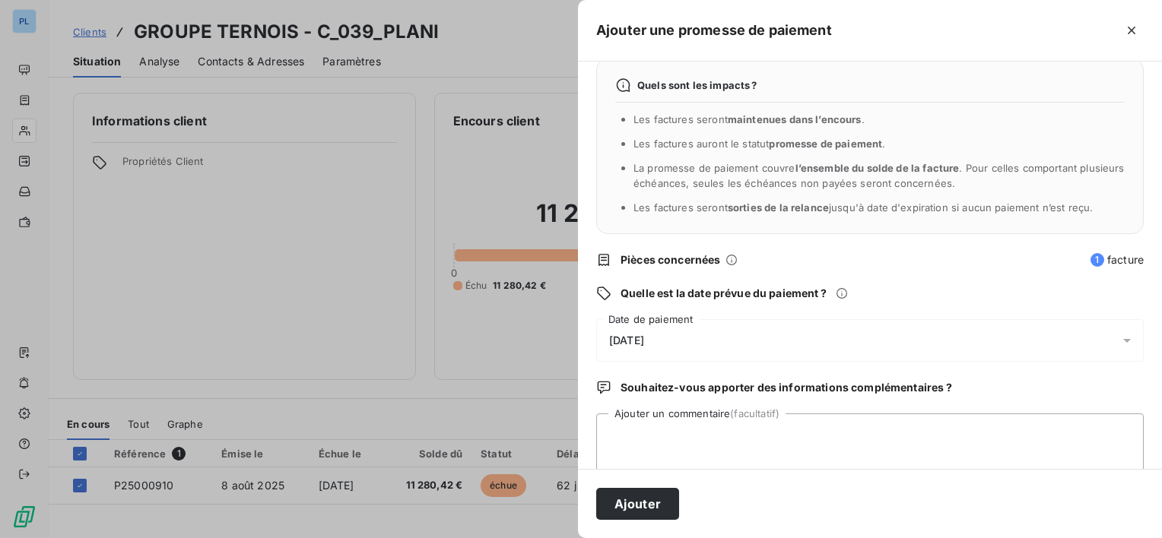
scroll to position [40, 0]
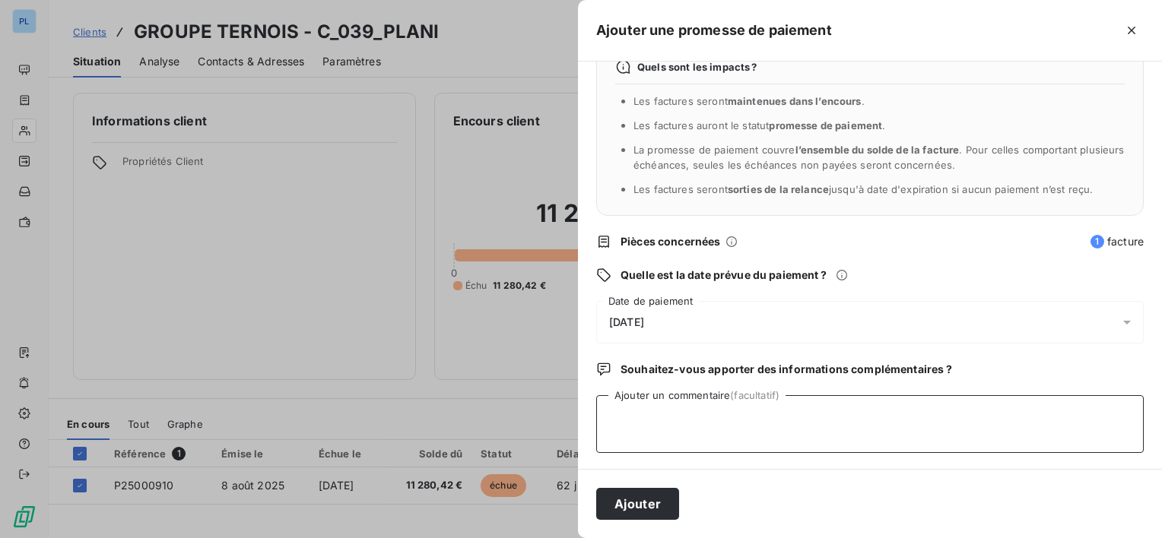
click at [671, 417] on textarea "Ajouter un commentaire (facultatif)" at bounding box center [869, 424] width 547 height 58
type textarea "payée cheque"
click at [689, 320] on div "[DATE]" at bounding box center [869, 322] width 547 height 43
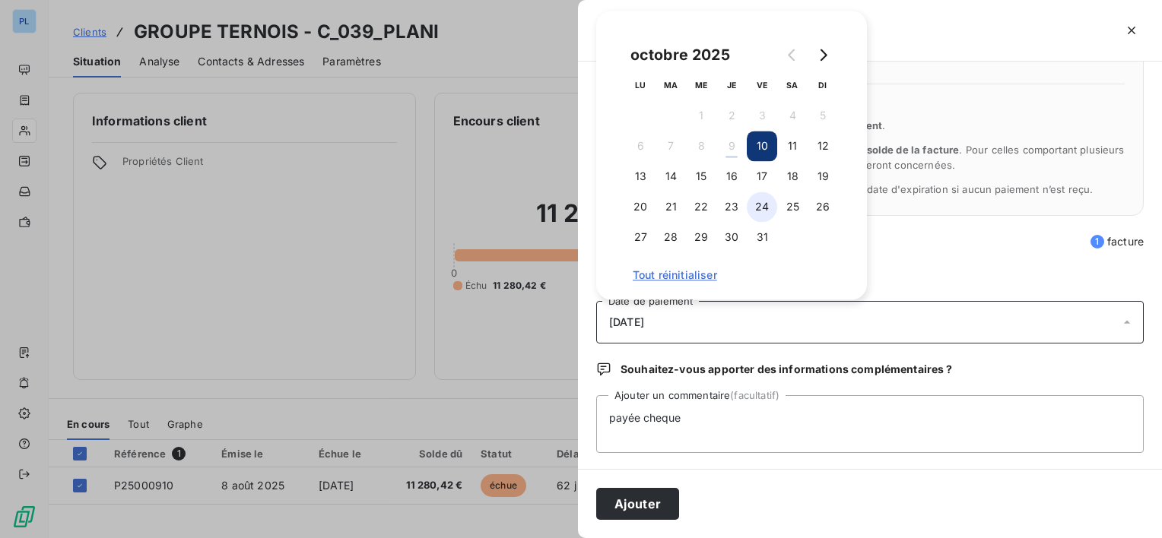
click at [772, 207] on button "24" at bounding box center [762, 207] width 30 height 30
click at [628, 511] on button "Ajouter" at bounding box center [637, 504] width 83 height 32
